Goal: Answer question/provide support: Share knowledge or assist other users

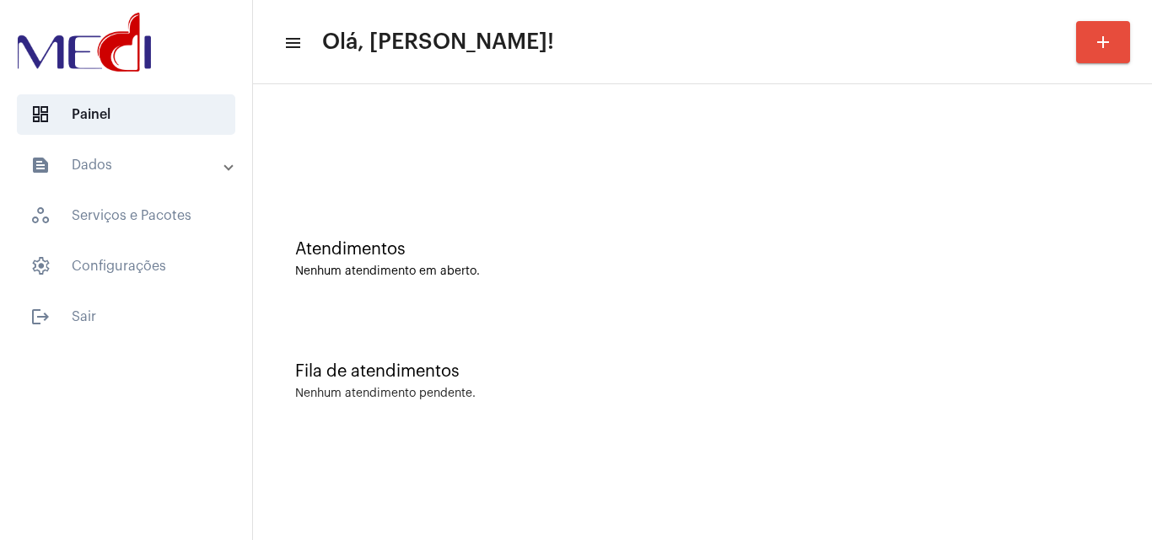
click at [1070, 257] on div "Atendimentos" at bounding box center [702, 249] width 814 height 19
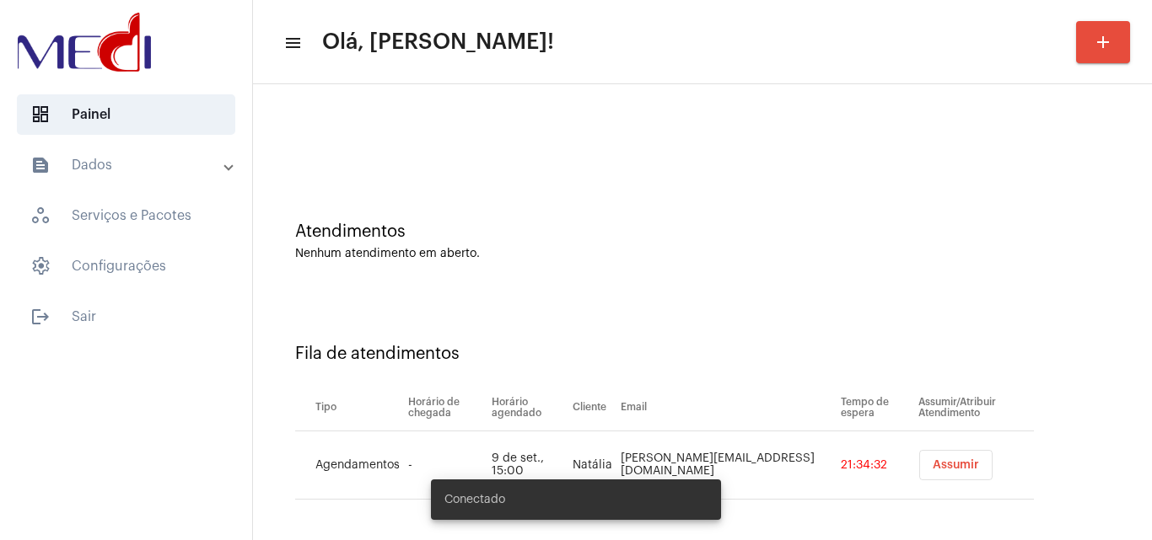
scroll to position [23, 0]
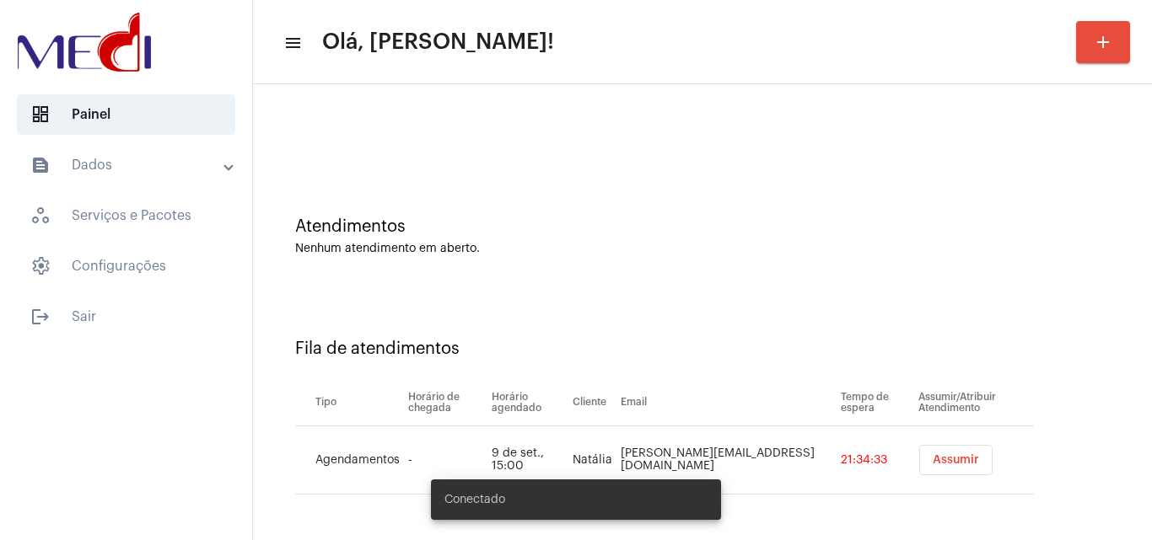
click at [935, 463] on span "Assumir" at bounding box center [955, 460] width 46 height 12
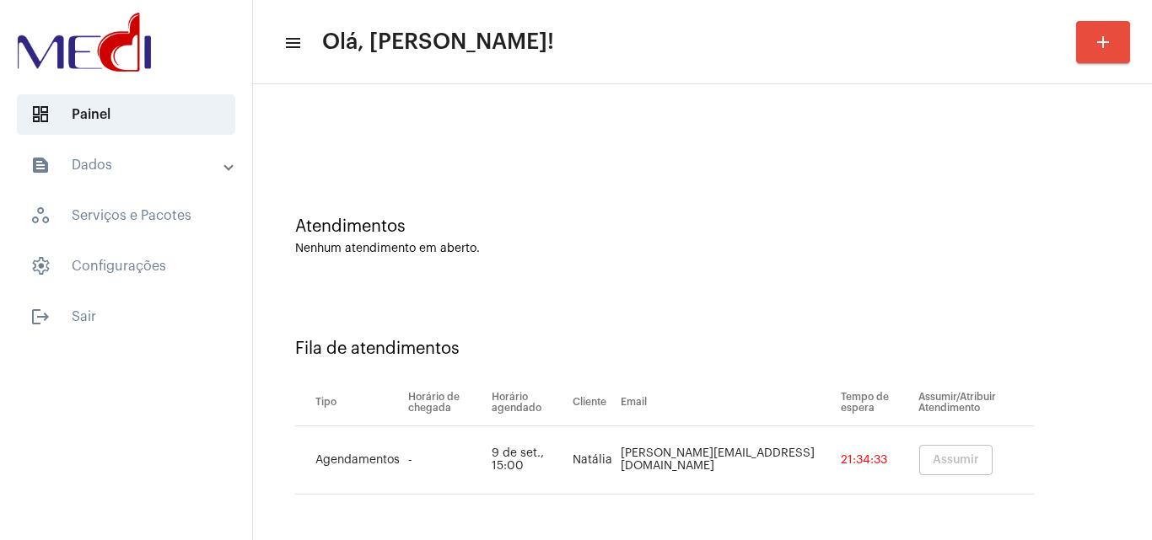
scroll to position [0, 0]
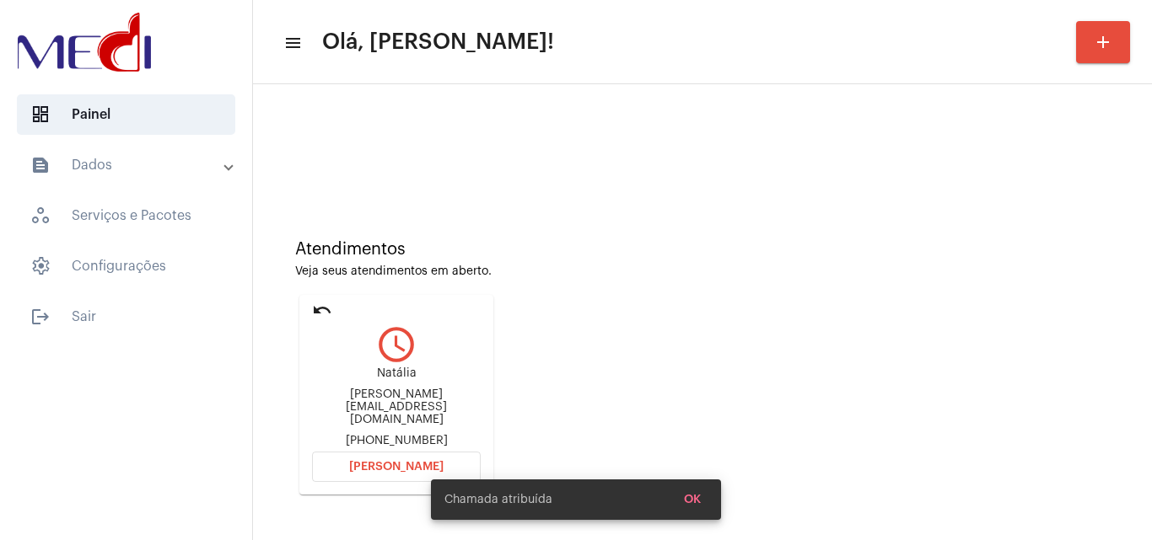
click at [449, 406] on div "[PERSON_NAME][EMAIL_ADDRESS][DOMAIN_NAME]" at bounding box center [396, 408] width 169 height 38
copy div "[PERSON_NAME][EMAIL_ADDRESS][DOMAIN_NAME]"
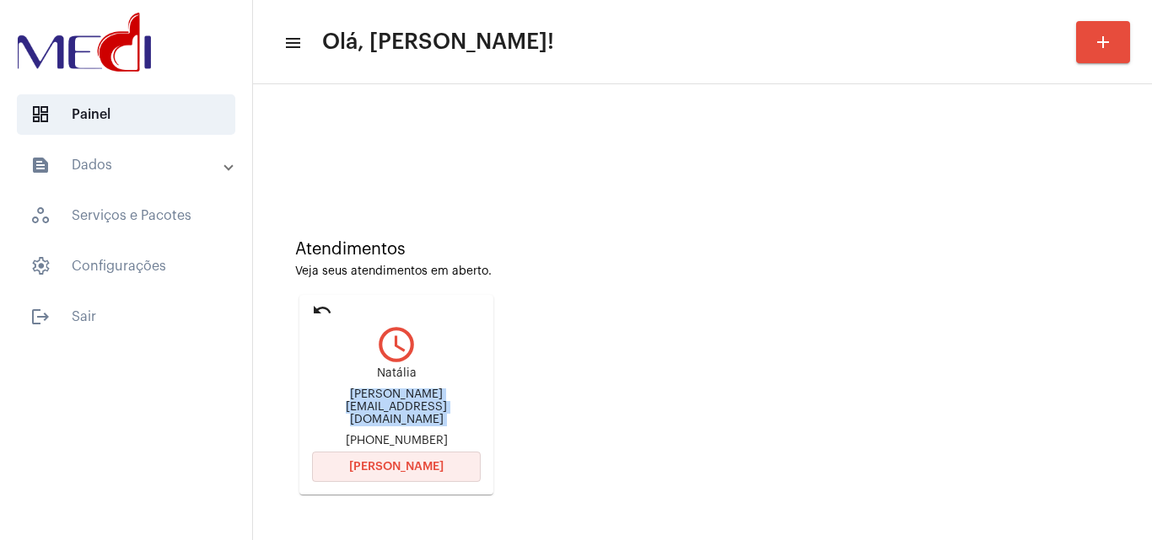
click at [400, 465] on span "[PERSON_NAME]" at bounding box center [396, 467] width 94 height 12
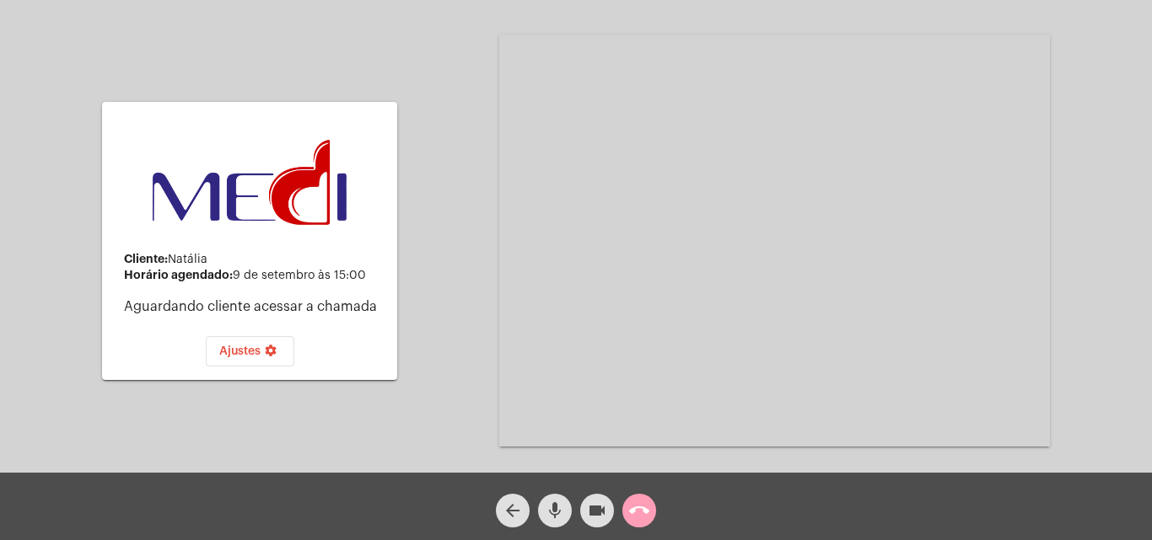
click at [637, 511] on mat-icon "call_end" at bounding box center [639, 511] width 20 height 20
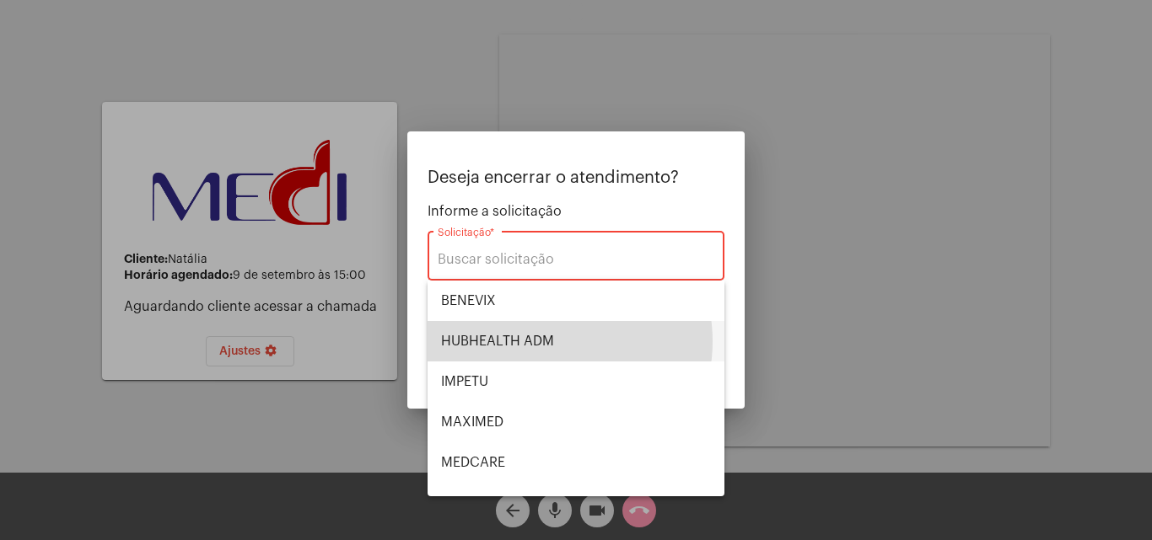
click at [541, 341] on span "HUBHEALTH ADM" at bounding box center [576, 341] width 270 height 40
type input "HUBHEALTH ADM"
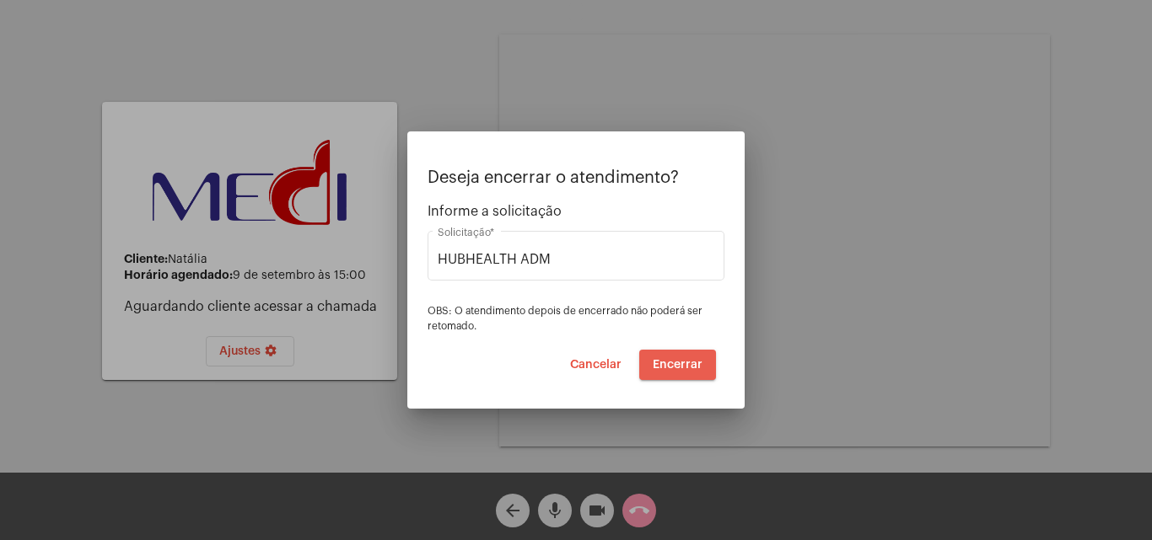
click at [688, 369] on span "Encerrar" at bounding box center [678, 365] width 50 height 12
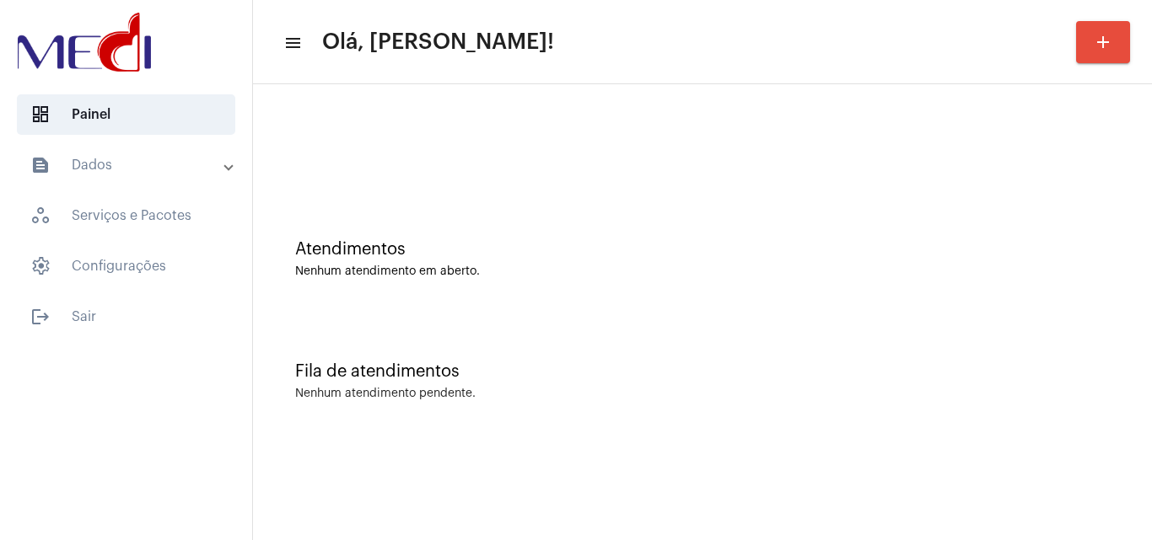
click at [1077, 312] on div "Fila de atendimentos Nenhum atendimento pendente." at bounding box center [702, 373] width 882 height 122
click at [971, 320] on div "Fila de atendimentos Nenhum atendimento pendente." at bounding box center [702, 373] width 882 height 122
click at [1099, 301] on div "Atendimentos Nenhum atendimento em aberto." at bounding box center [702, 251] width 882 height 122
click at [823, 399] on div "Nenhum atendimento pendente." at bounding box center [702, 394] width 814 height 13
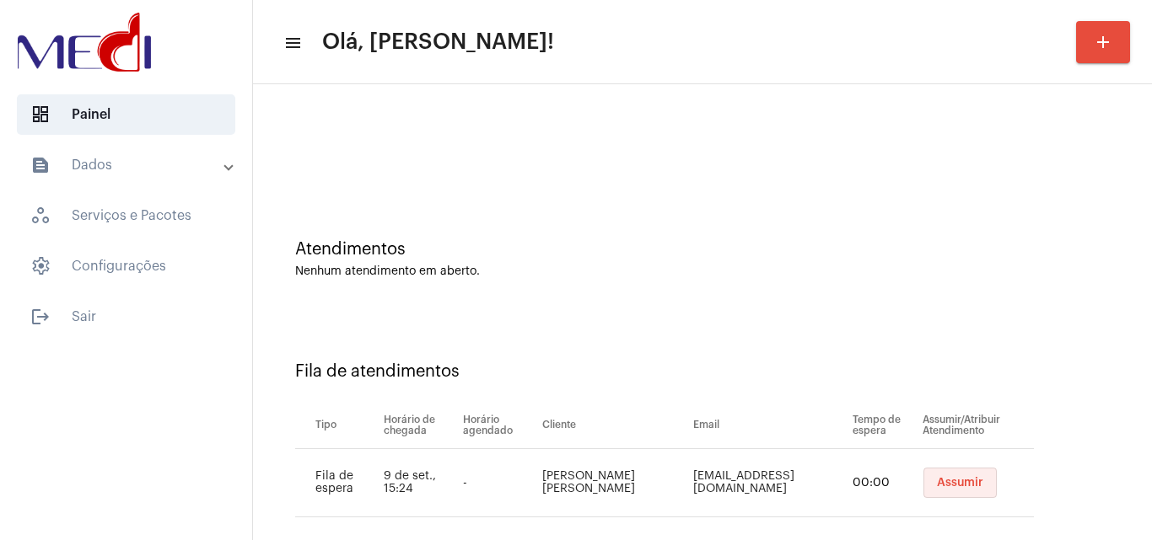
click at [933, 492] on button "Assumir" at bounding box center [959, 483] width 73 height 30
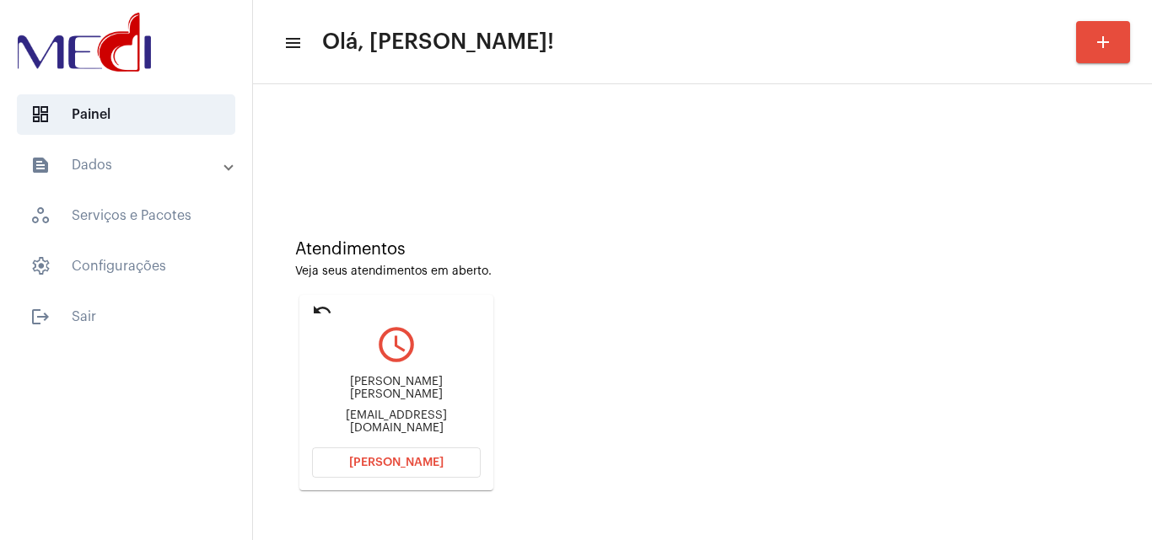
click at [412, 412] on div "felipebertazzi@gmail.com" at bounding box center [396, 422] width 169 height 25
copy mat-card-content "felipebertazzi@gmail.com Abrir Chamada"
click at [394, 466] on span "Abrir Chamada" at bounding box center [396, 463] width 94 height 12
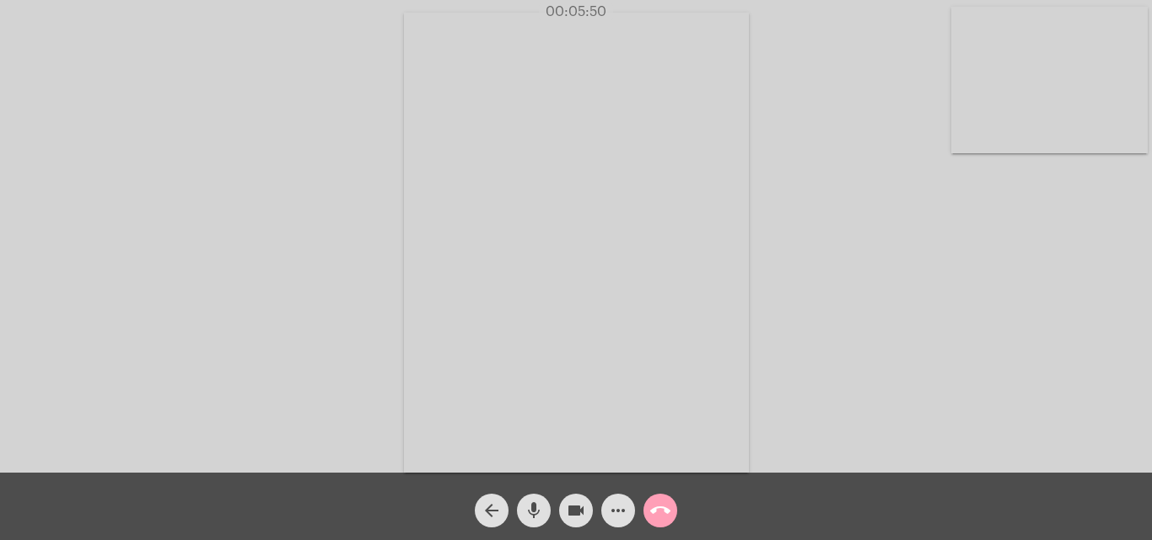
click at [664, 508] on mat-icon "call_end" at bounding box center [660, 511] width 20 height 20
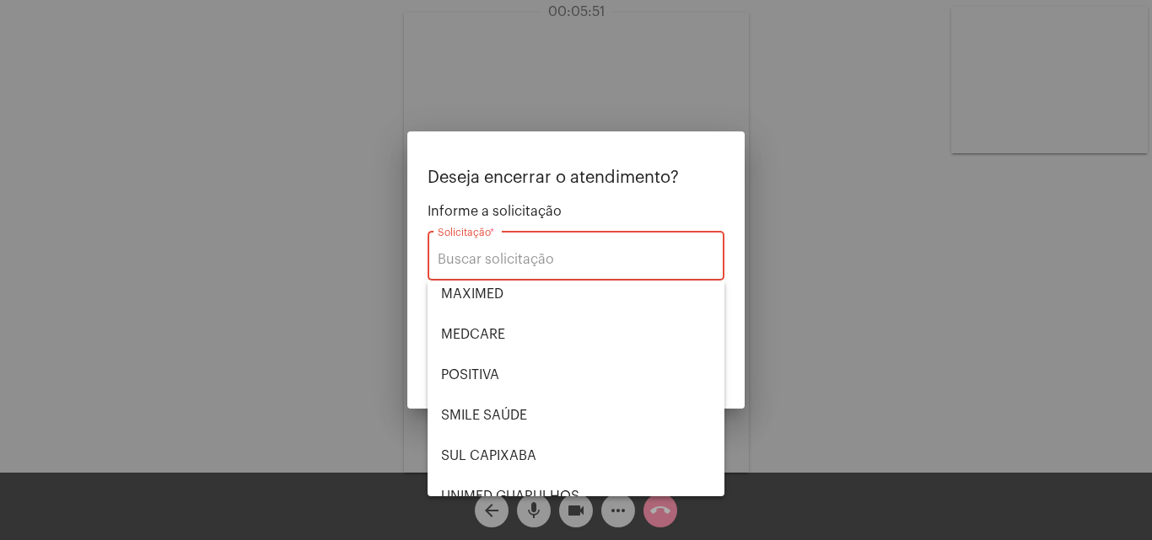
scroll to position [189, 0]
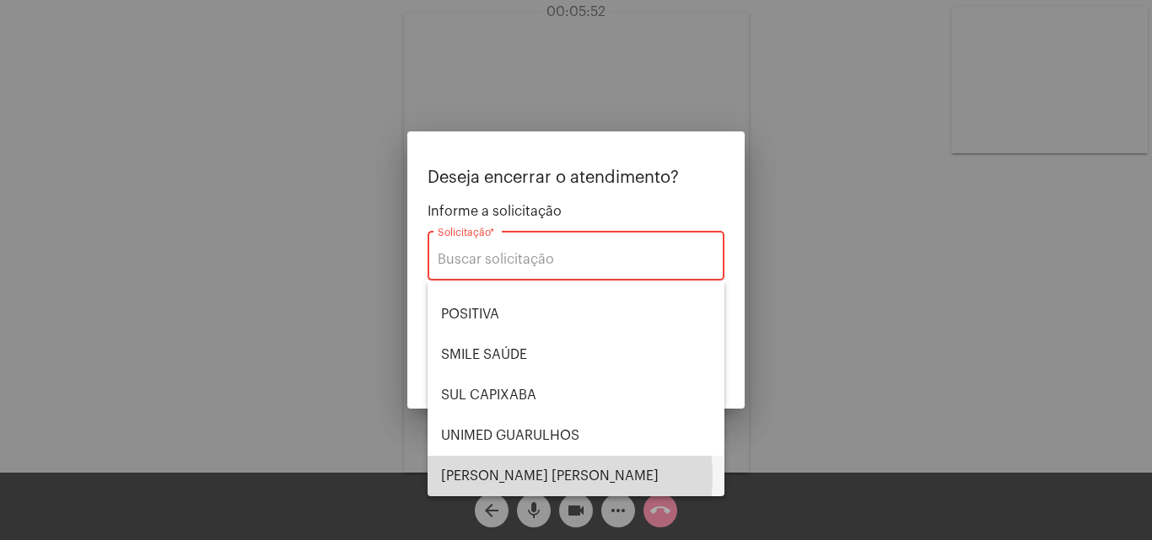
click at [519, 477] on span "VERA CRUZ" at bounding box center [576, 476] width 270 height 40
type input "VERA CRUZ"
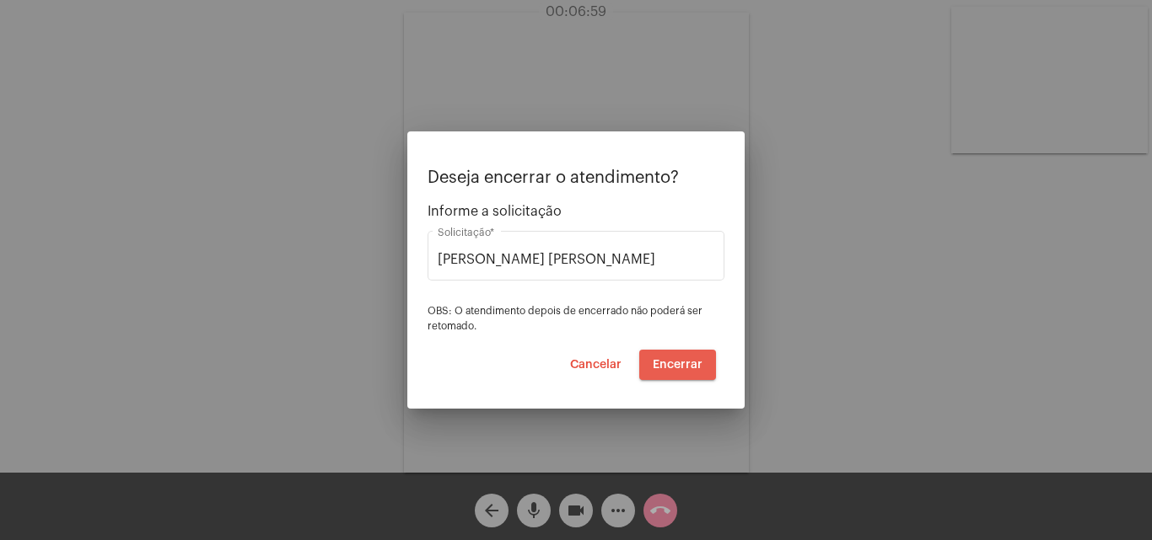
click at [695, 364] on span "Encerrar" at bounding box center [678, 365] width 50 height 12
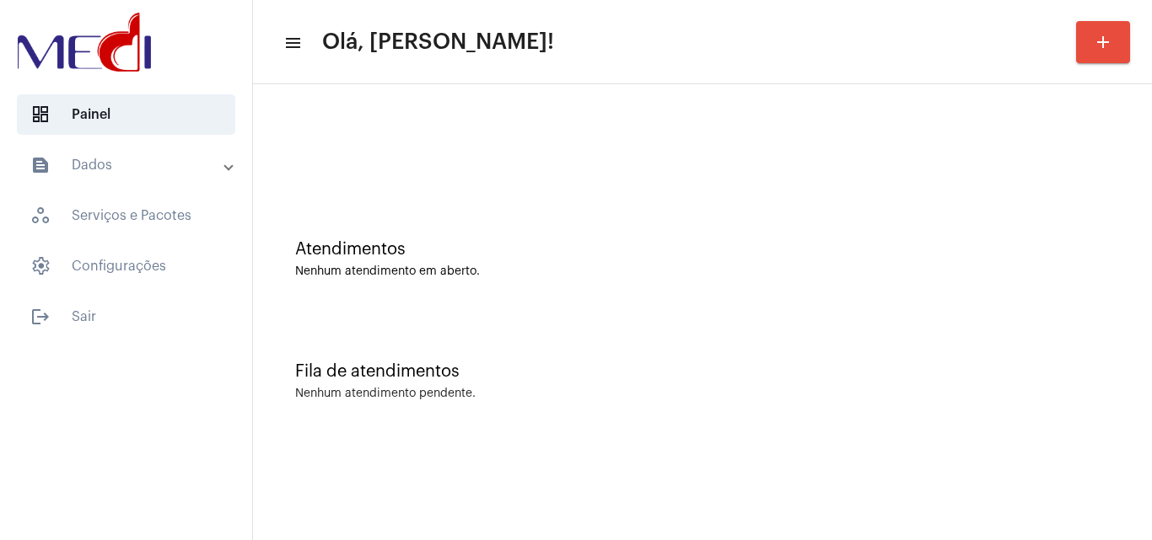
click at [897, 358] on div "Fila de atendimentos Nenhum atendimento pendente." at bounding box center [702, 373] width 882 height 122
click at [1079, 250] on div "Atendimentos" at bounding box center [702, 249] width 814 height 19
click at [1097, 235] on div "Atendimentos Nenhum atendimento em aberto." at bounding box center [702, 251] width 882 height 122
click at [1053, 257] on div "Atendimentos" at bounding box center [702, 249] width 814 height 19
click at [1056, 416] on div "Fila de atendimentos Nenhum atendimento pendente." at bounding box center [702, 373] width 882 height 122
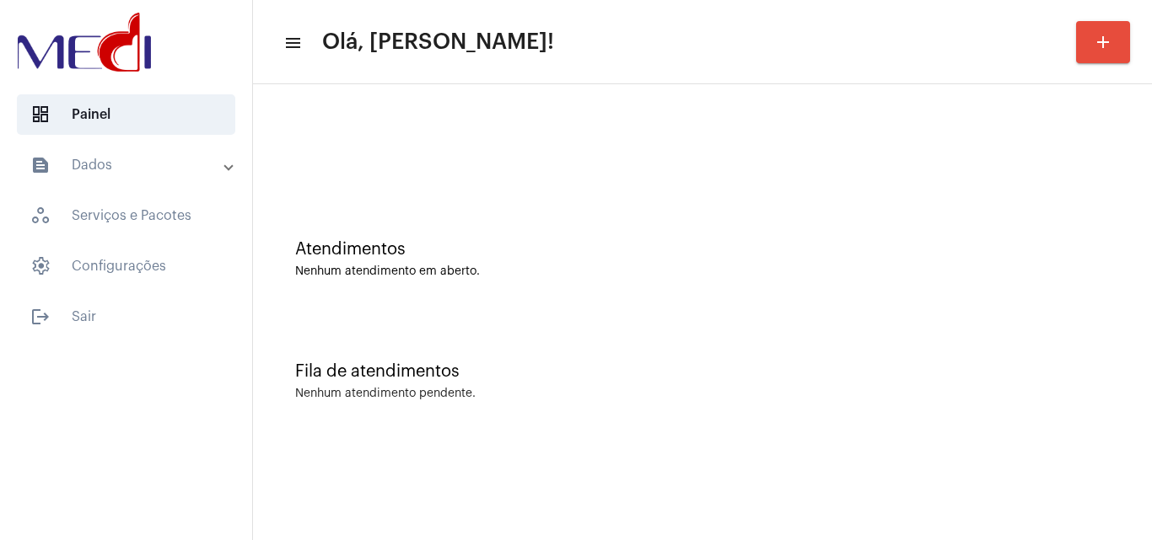
click at [1151, 235] on div "Atendimentos Nenhum atendimento em aberto. Fila de atendimentos Nenhum atendime…" at bounding box center [702, 263] width 899 height 358
click at [1029, 326] on div "Fila de atendimentos Nenhum atendimento pendente." at bounding box center [702, 373] width 882 height 122
click at [1060, 259] on div "Atendimentos Nenhum atendimento em aberto." at bounding box center [702, 259] width 814 height 38
click at [1067, 390] on div "Nenhum atendimento pendente." at bounding box center [702, 394] width 814 height 13
click at [1037, 200] on div "Atendimentos Nenhum atendimento em aberto." at bounding box center [702, 251] width 882 height 122
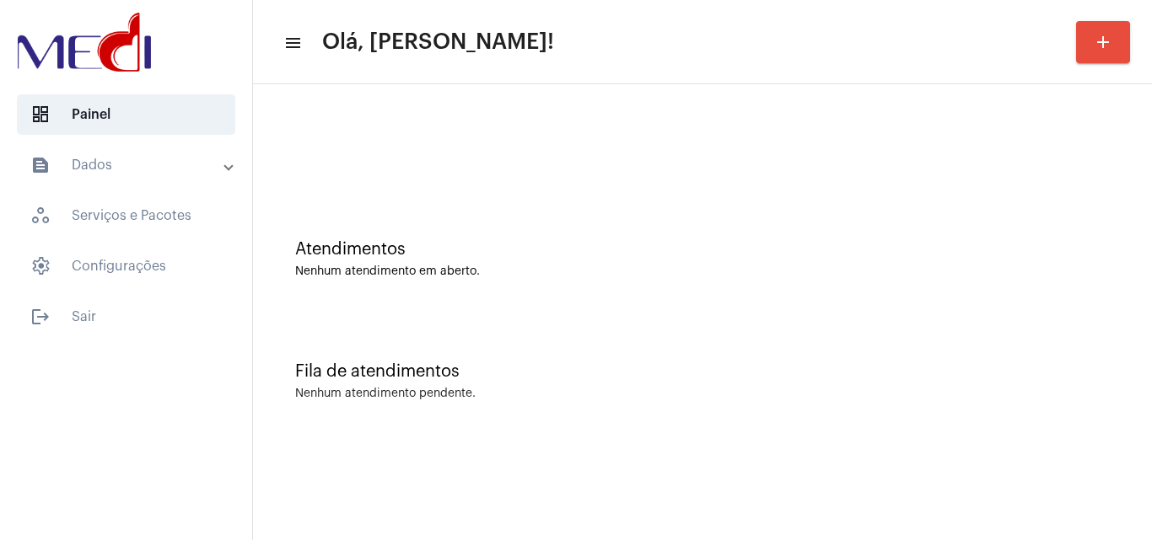
click at [1023, 257] on div "Atendimentos" at bounding box center [702, 249] width 814 height 19
click at [1030, 298] on div "Atendimentos Nenhum atendimento em aberto." at bounding box center [702, 251] width 882 height 122
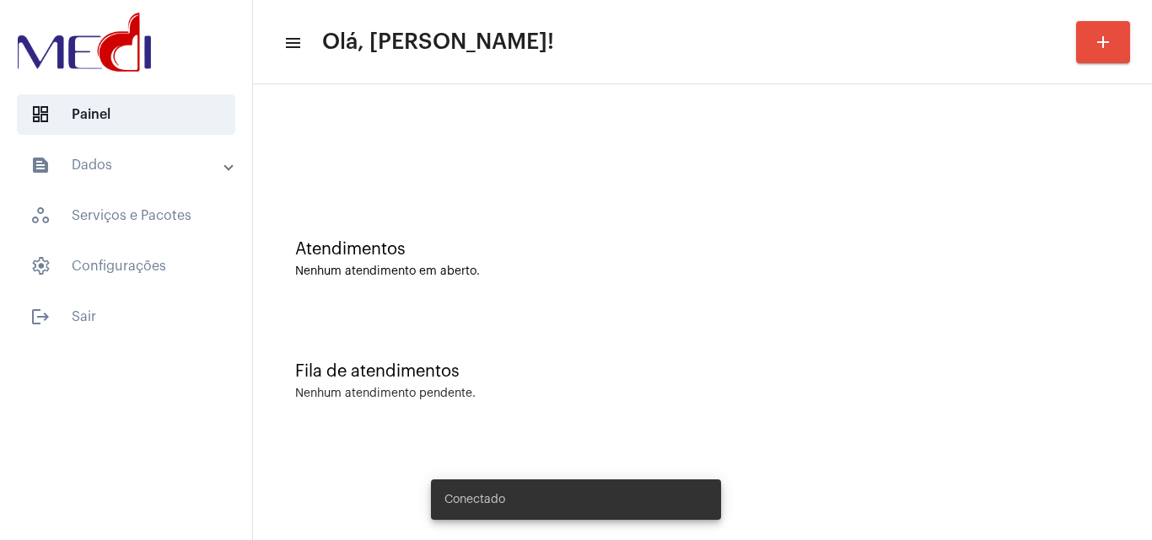
click at [901, 386] on div "Fila de atendimentos Nenhum atendimento pendente." at bounding box center [702, 373] width 882 height 122
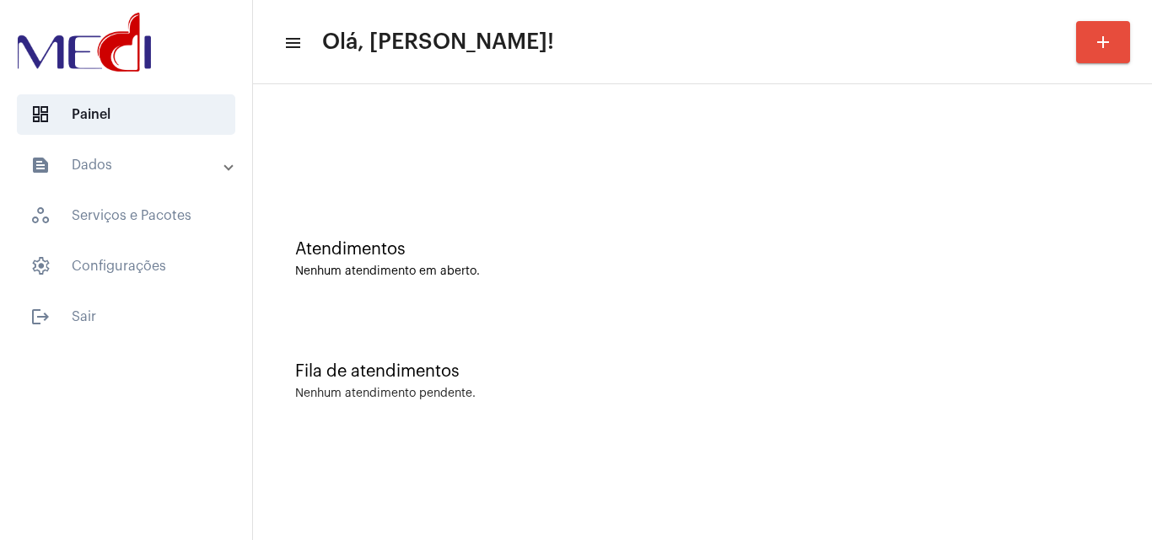
click at [795, 246] on div "Atendimentos" at bounding box center [702, 249] width 814 height 19
click at [1101, 329] on div "Fila de atendimentos Nenhum atendimento pendente." at bounding box center [702, 373] width 882 height 122
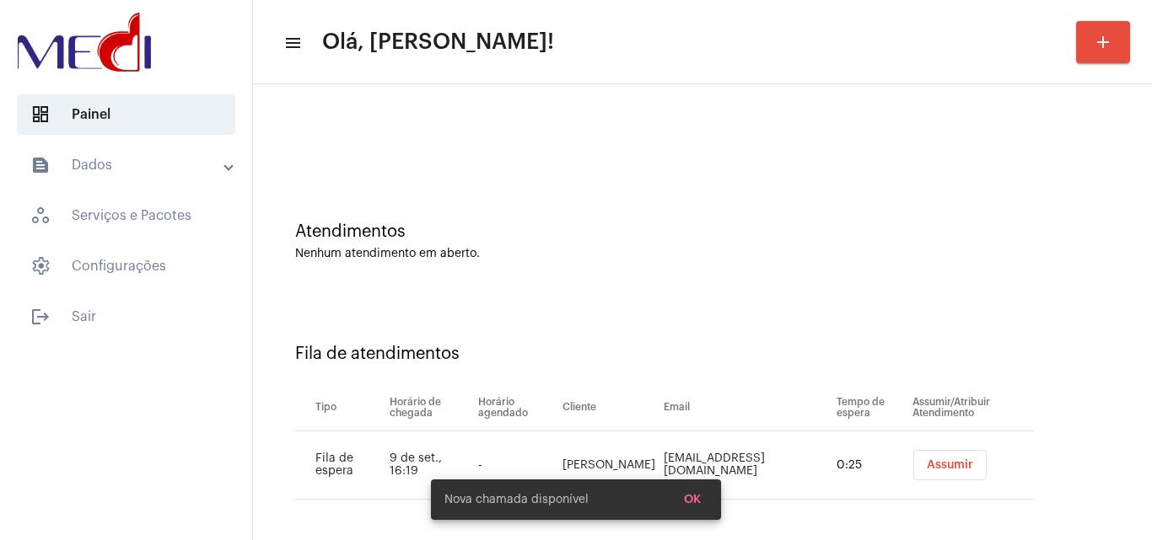
scroll to position [23, 0]
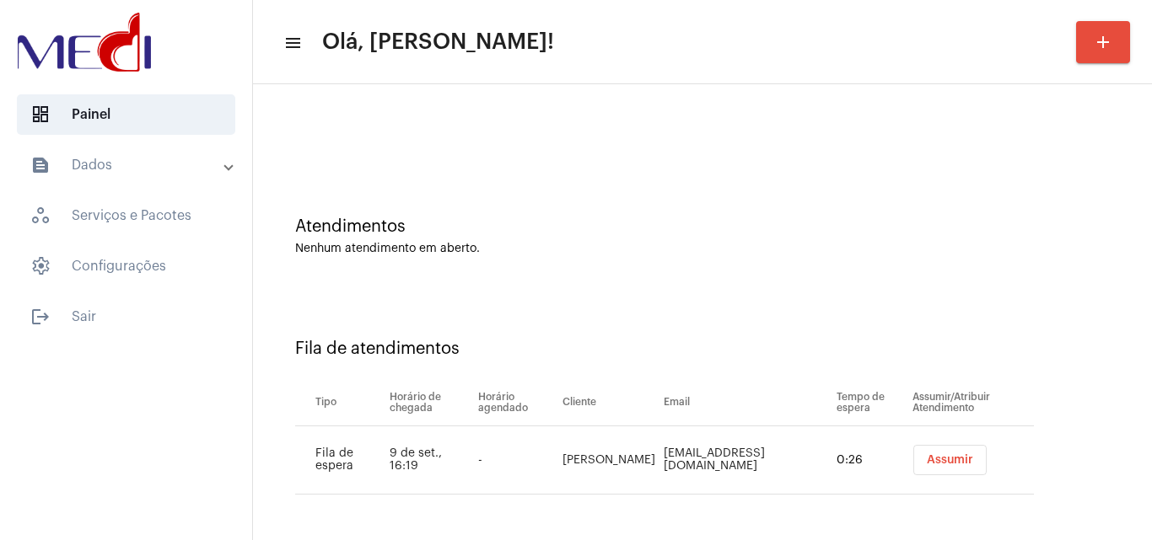
click at [927, 462] on span "Assumir" at bounding box center [950, 460] width 46 height 12
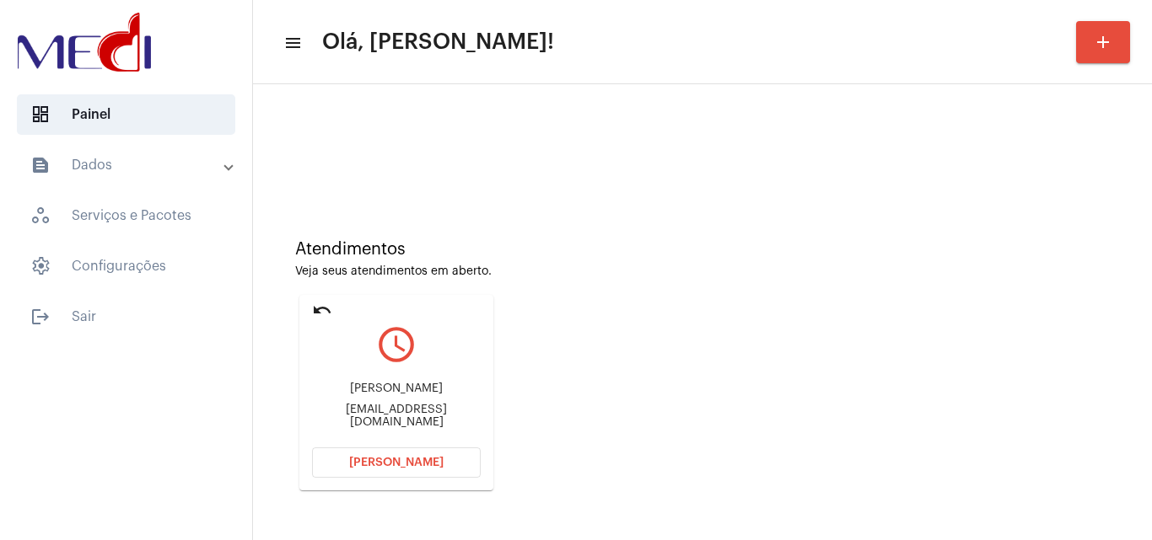
click at [433, 422] on div "Daniel danieldossantossilva84@gmail.com" at bounding box center [396, 406] width 169 height 76
click at [466, 412] on div "danieldossantossilva84@gmail.com" at bounding box center [396, 416] width 169 height 25
copy mat-card-content "danieldossantossilva84@gmail.com Abrir Chamada"
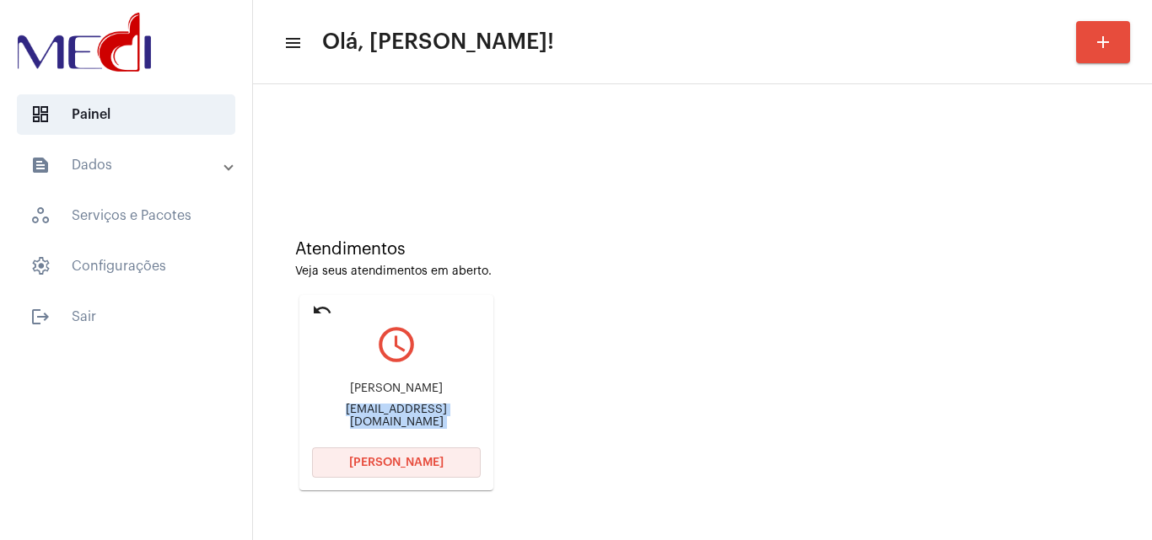
click at [367, 454] on button "Abrir Chamada" at bounding box center [396, 463] width 169 height 30
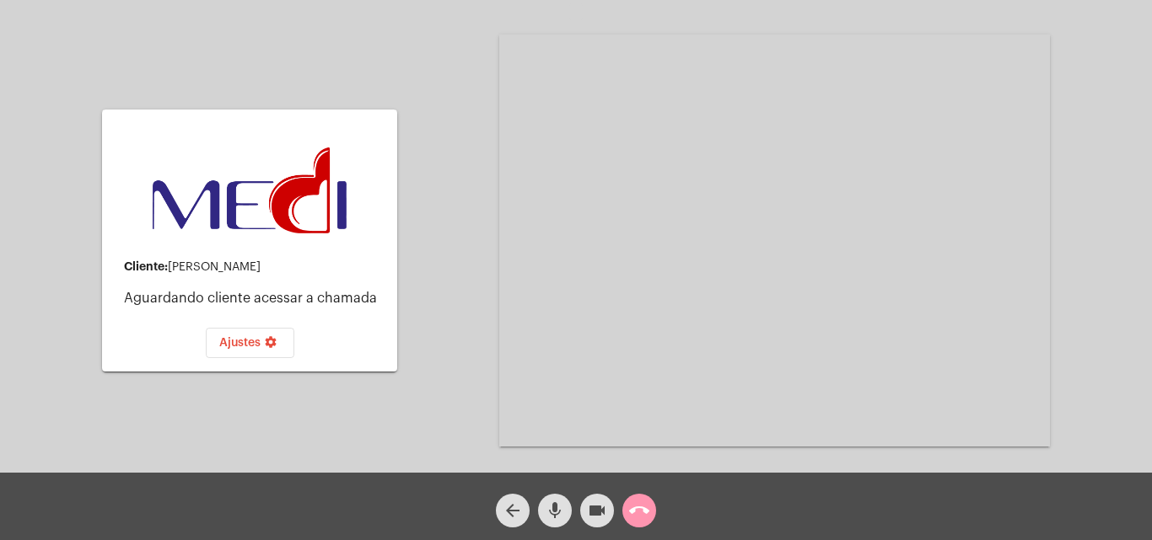
click at [660, 499] on div "arrow_back mic videocam call_end" at bounding box center [576, 506] width 1152 height 67
click at [631, 501] on mat-icon "call_end" at bounding box center [639, 511] width 20 height 20
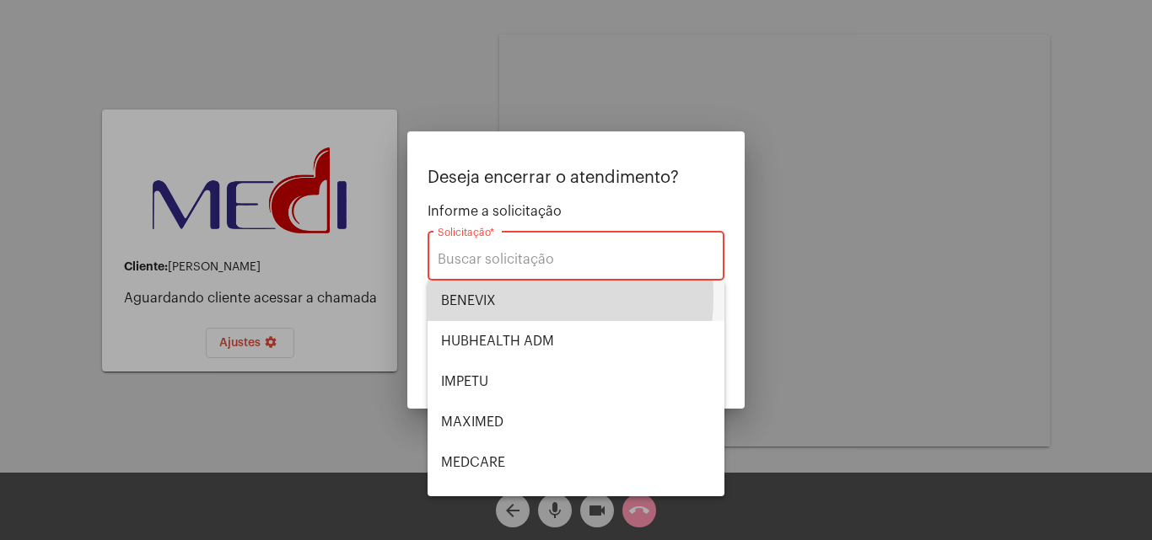
click at [487, 297] on span "BENEVIX" at bounding box center [576, 301] width 270 height 40
type input "BENEVIX"
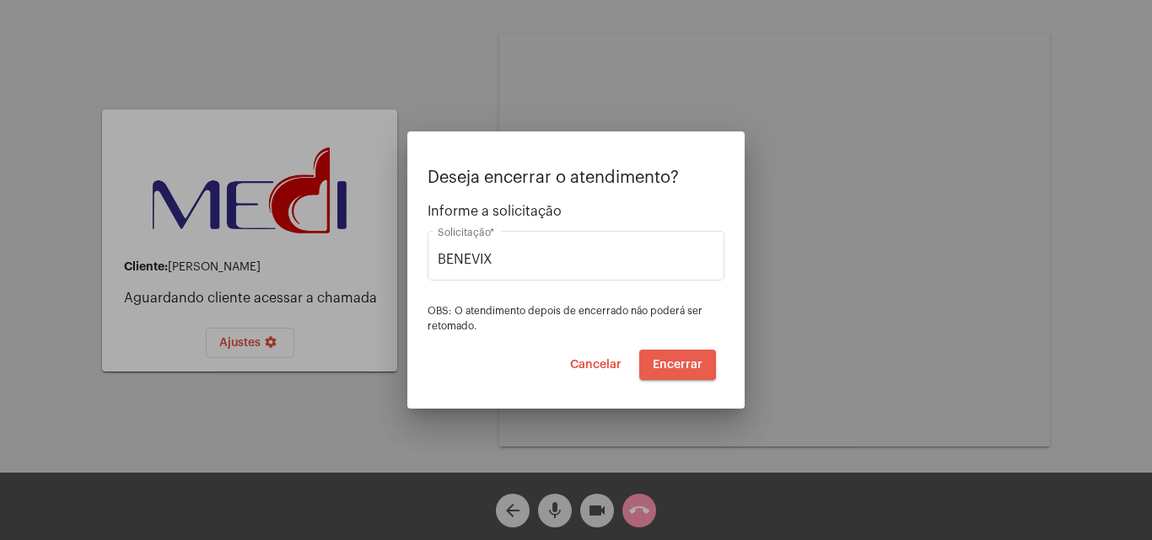
click at [652, 360] on button "Encerrar" at bounding box center [677, 365] width 77 height 30
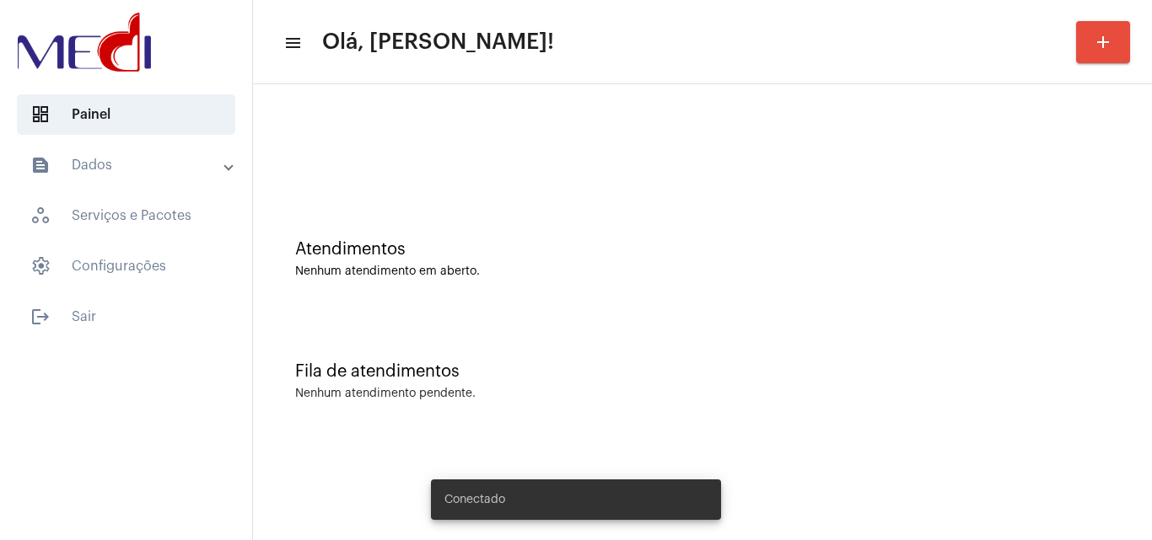
click at [733, 239] on div "Atendimentos Nenhum atendimento em aberto." at bounding box center [702, 251] width 882 height 122
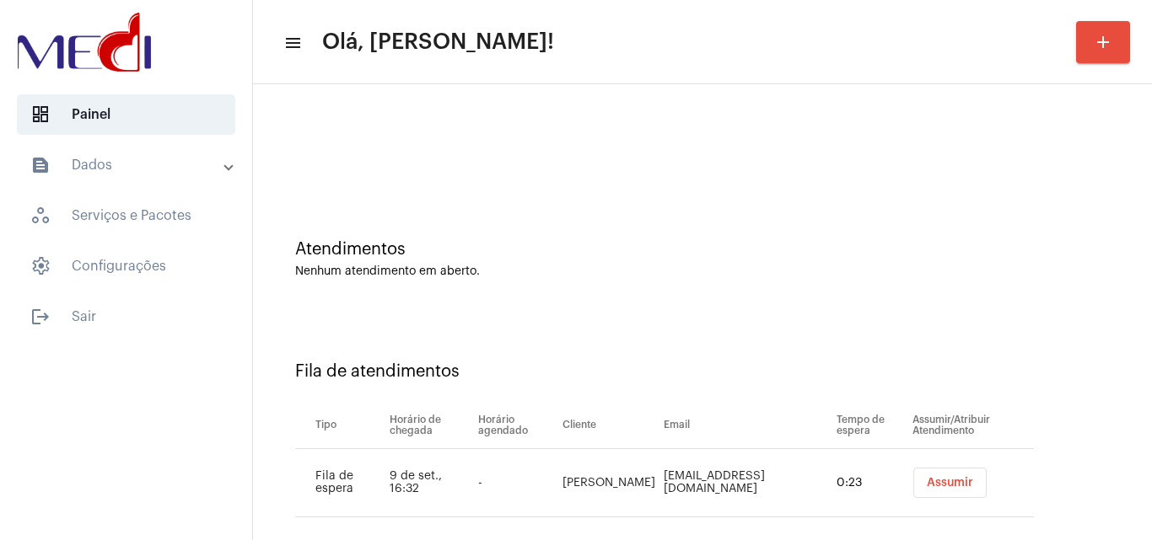
click at [933, 491] on button "Assumir" at bounding box center [949, 483] width 73 height 30
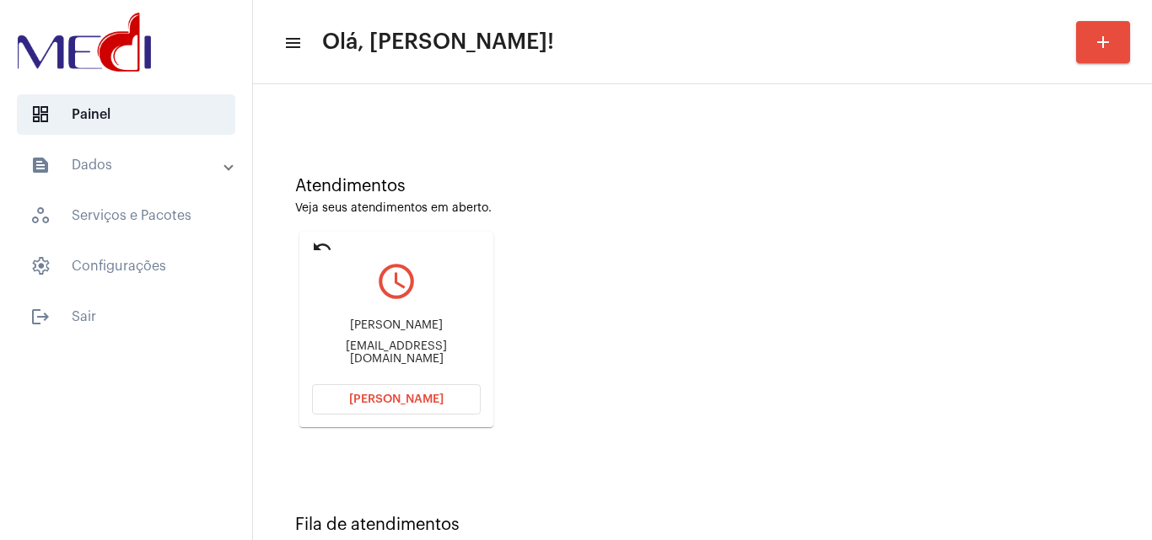
scroll to position [119, 0]
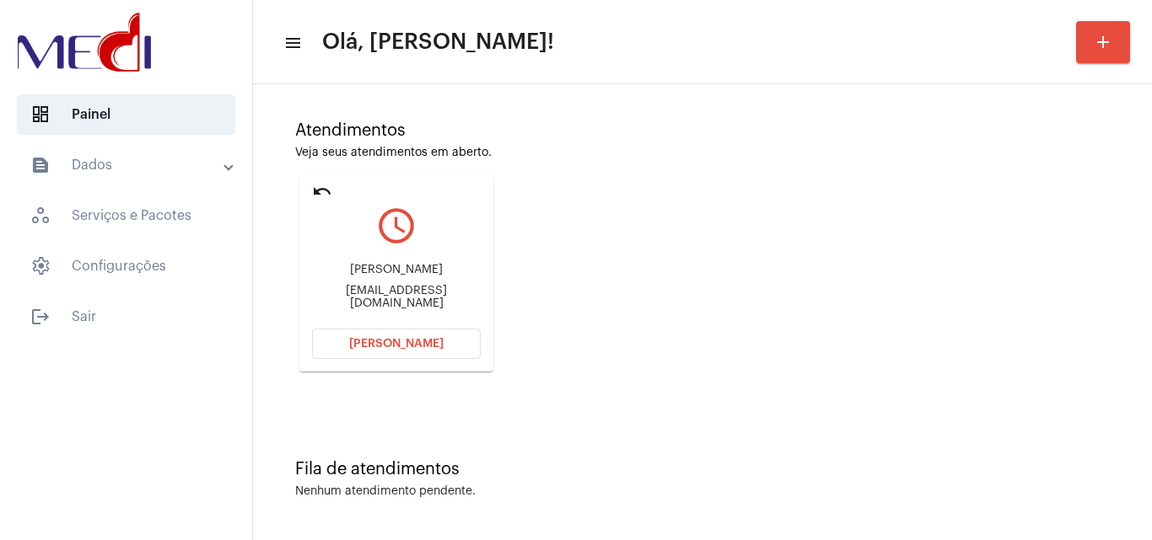
click at [410, 300] on div "carvalho87nane@gmail.com" at bounding box center [396, 297] width 169 height 25
copy mat-card-content "carvalho87nane@gmail.com Abrir Chamada"
click at [413, 346] on span "Abrir Chamada" at bounding box center [396, 344] width 94 height 12
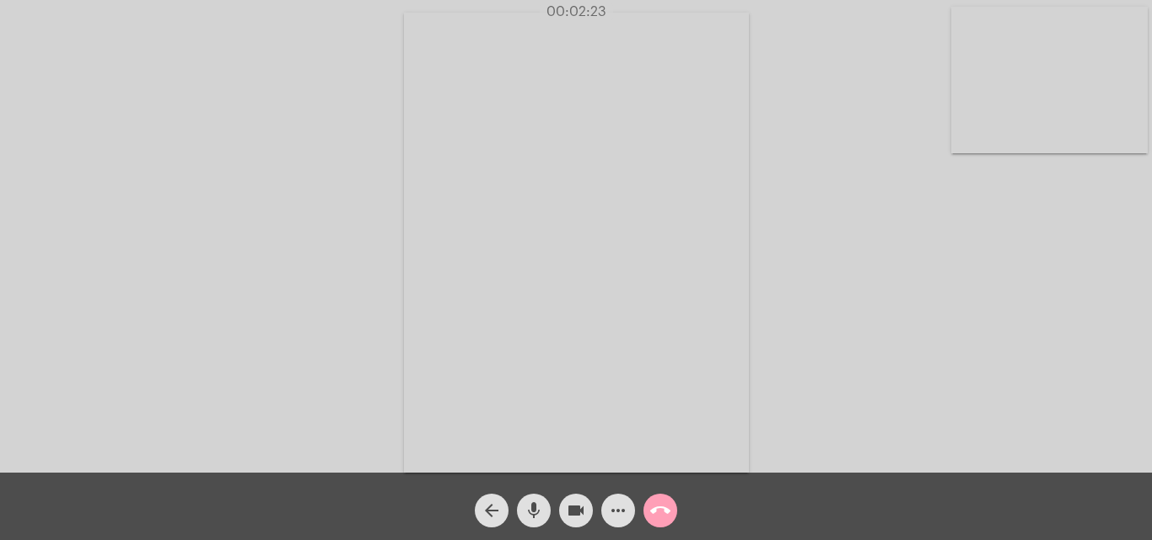
click at [658, 512] on mat-icon "call_end" at bounding box center [660, 511] width 20 height 20
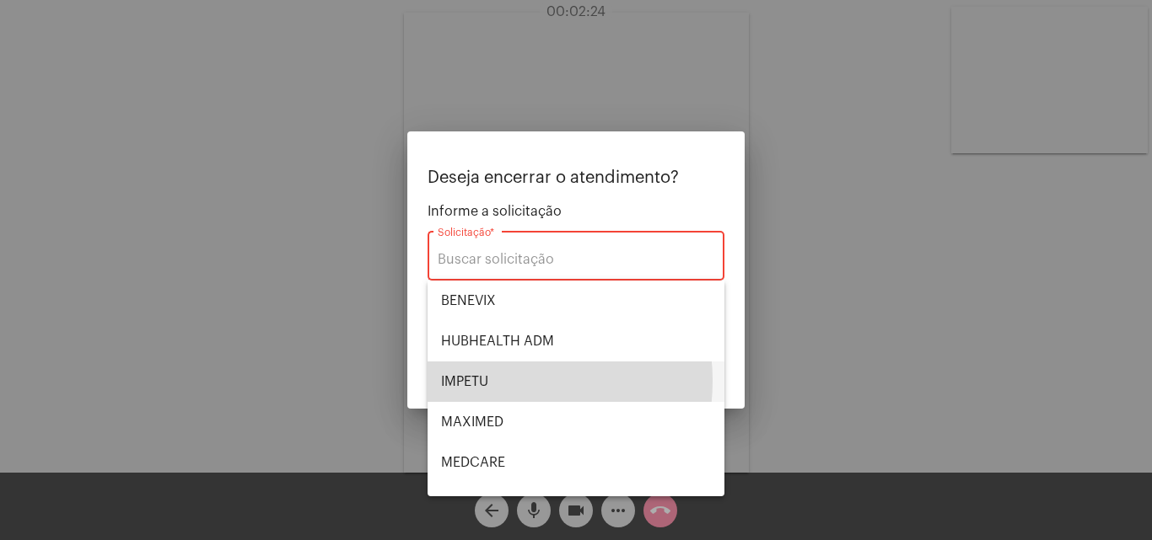
click at [494, 381] on span "IMPETU" at bounding box center [576, 382] width 270 height 40
type input "IMPETU"
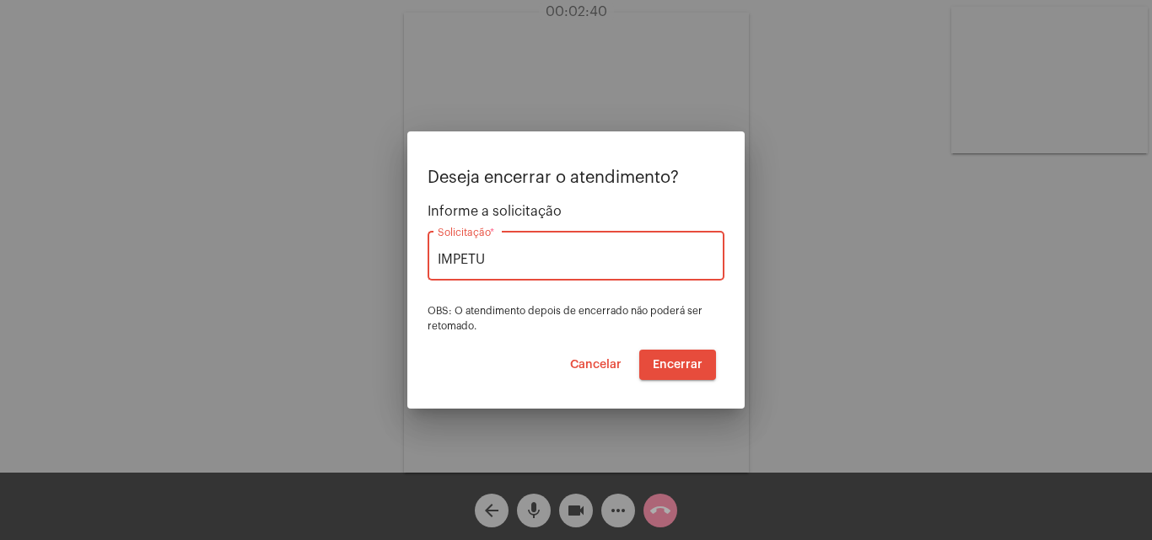
click at [683, 369] on span "Encerrar" at bounding box center [678, 365] width 50 height 12
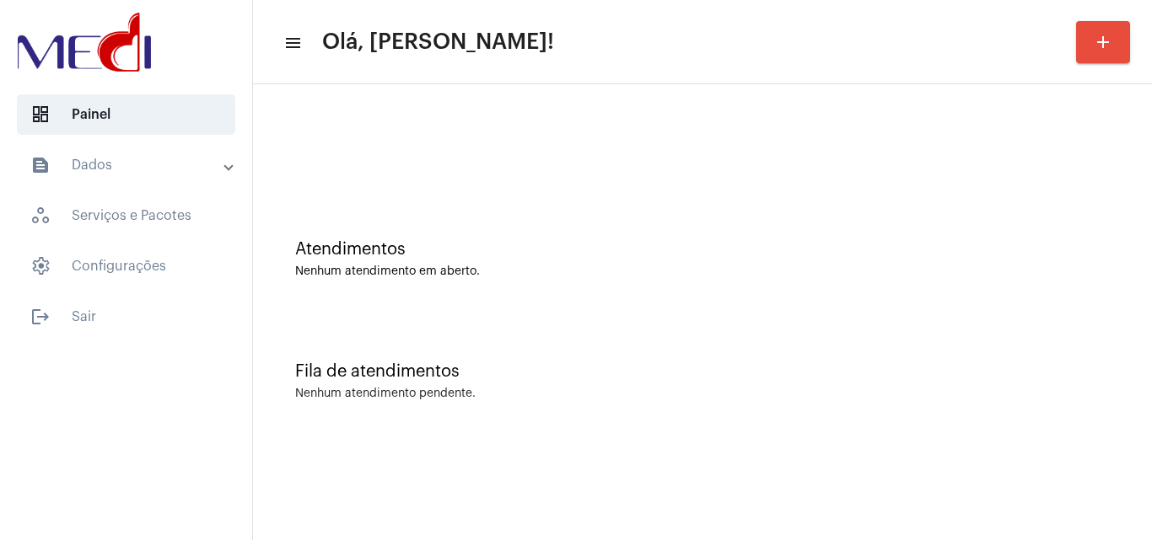
click at [1028, 308] on div "Atendimentos Nenhum atendimento em aberto." at bounding box center [702, 251] width 882 height 122
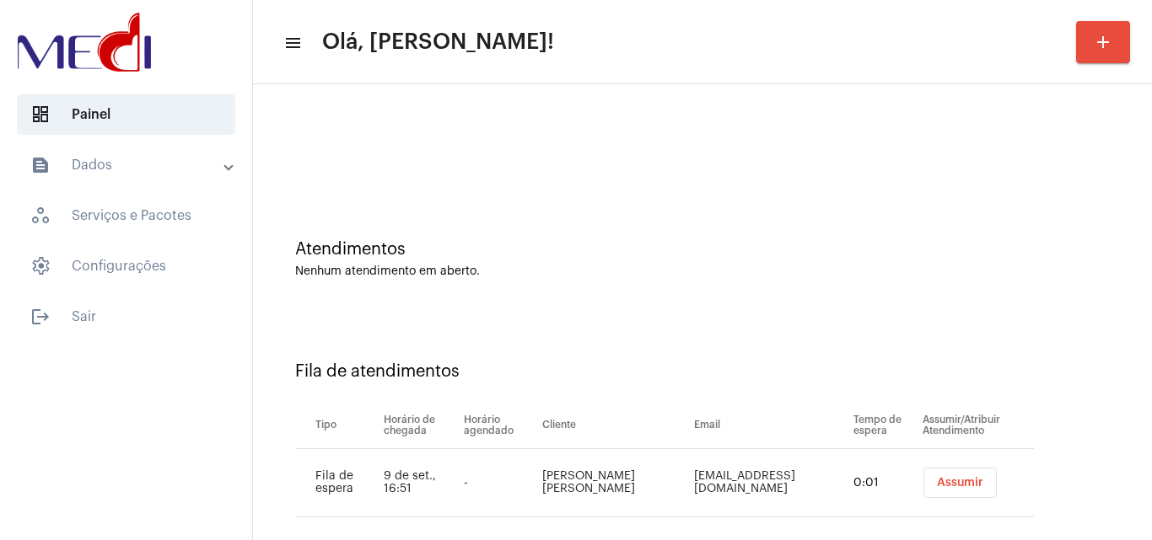
click at [937, 486] on span "Assumir" at bounding box center [960, 483] width 46 height 12
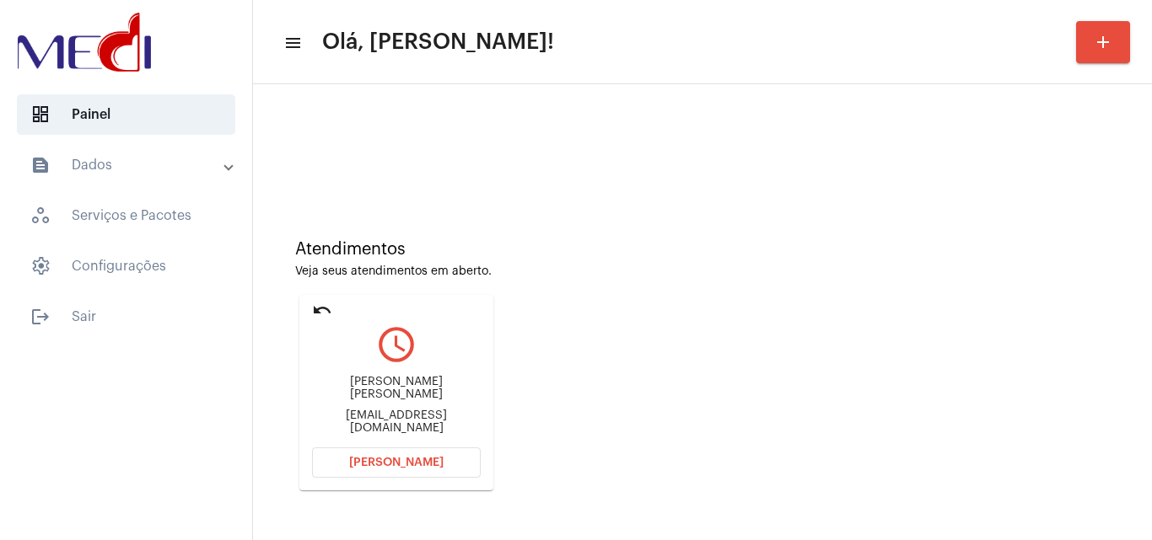
click at [422, 422] on div "fvo_20@hotmail.com" at bounding box center [396, 422] width 169 height 25
copy mat-card-content "fvo_20@hotmail.com Abrir Chamada"
click at [321, 304] on mat-icon "undo" at bounding box center [322, 310] width 20 height 20
